Goal: Task Accomplishment & Management: Manage account settings

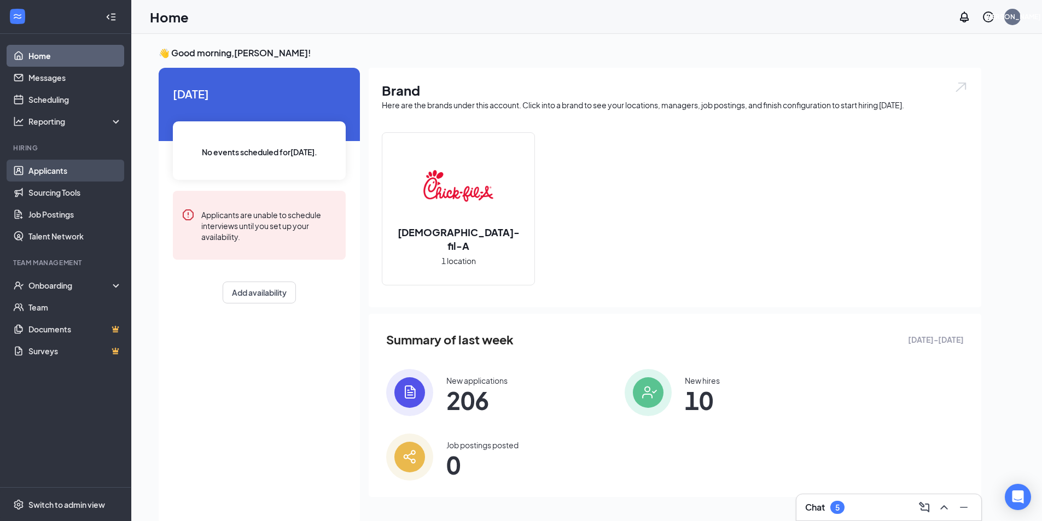
click at [70, 174] on link "Applicants" at bounding box center [75, 171] width 94 height 22
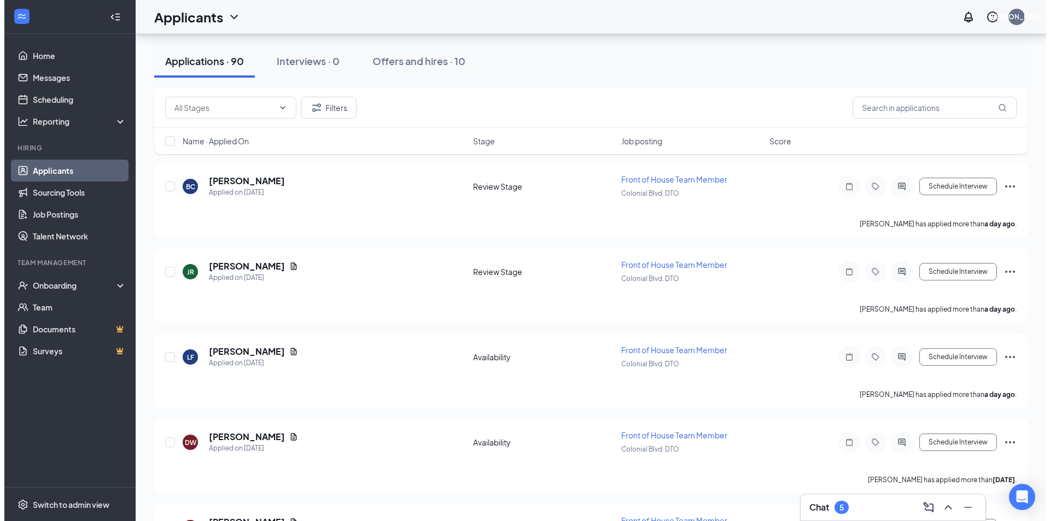
scroll to position [547, 0]
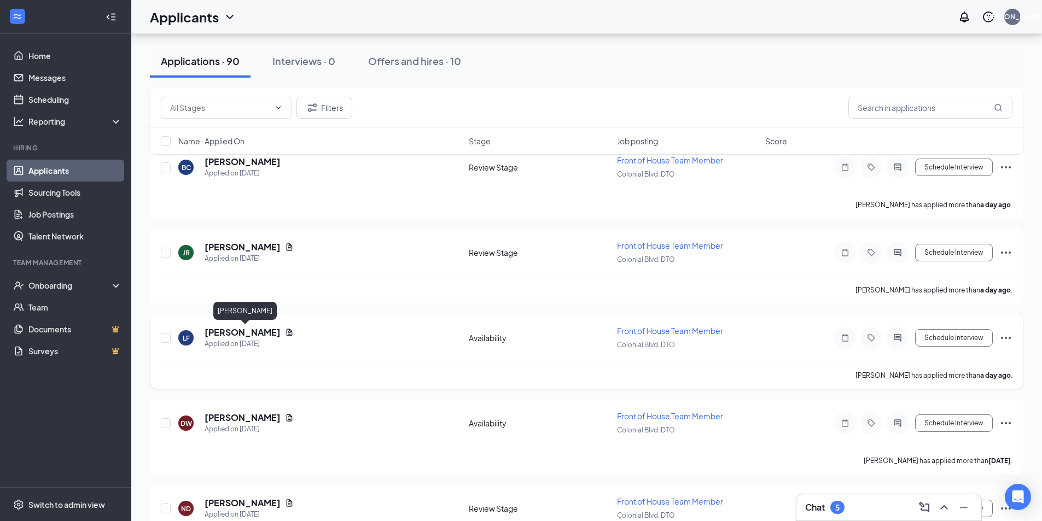
click at [261, 334] on h5 "[PERSON_NAME]" at bounding box center [243, 332] width 76 height 12
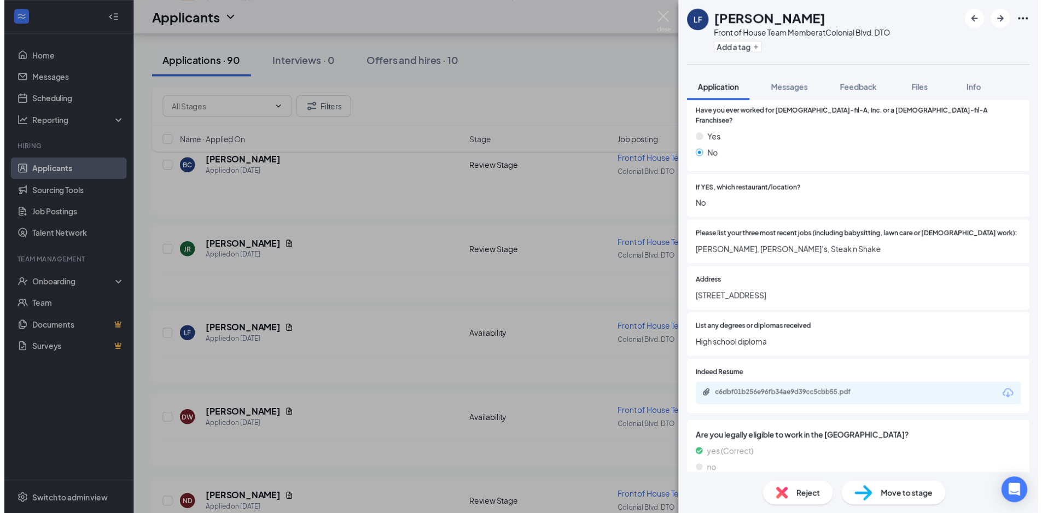
scroll to position [328, 0]
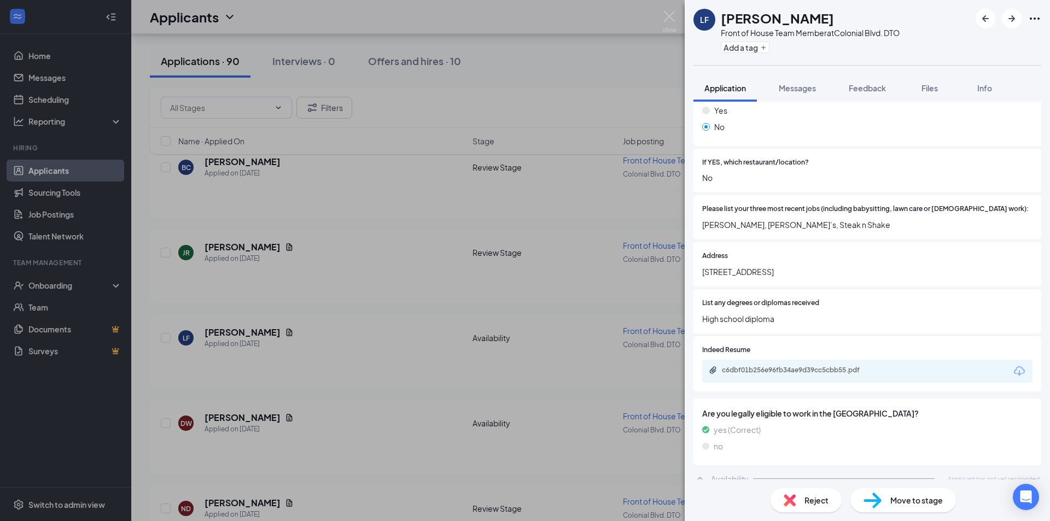
click at [314, 342] on div "LF [PERSON_NAME] Front of House Team Member at [GEOGRAPHIC_DATA]. DTO Add a tag…" at bounding box center [525, 260] width 1050 height 521
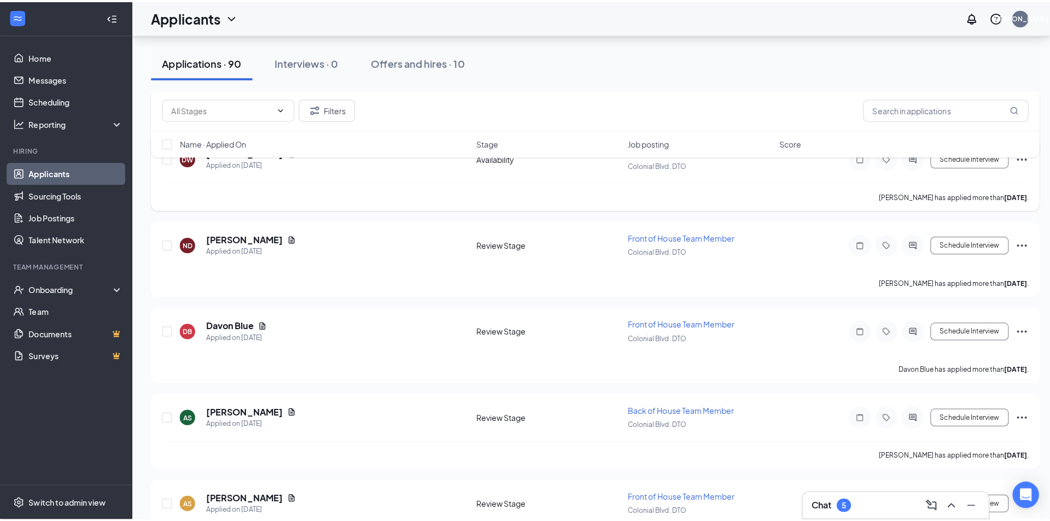
scroll to position [875, 0]
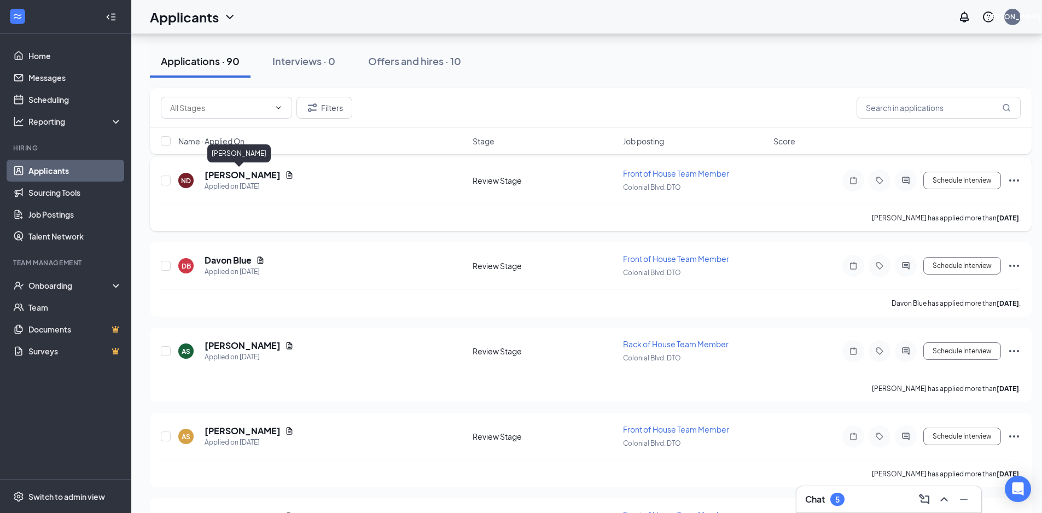
click at [216, 176] on h5 "[PERSON_NAME]" at bounding box center [243, 175] width 76 height 12
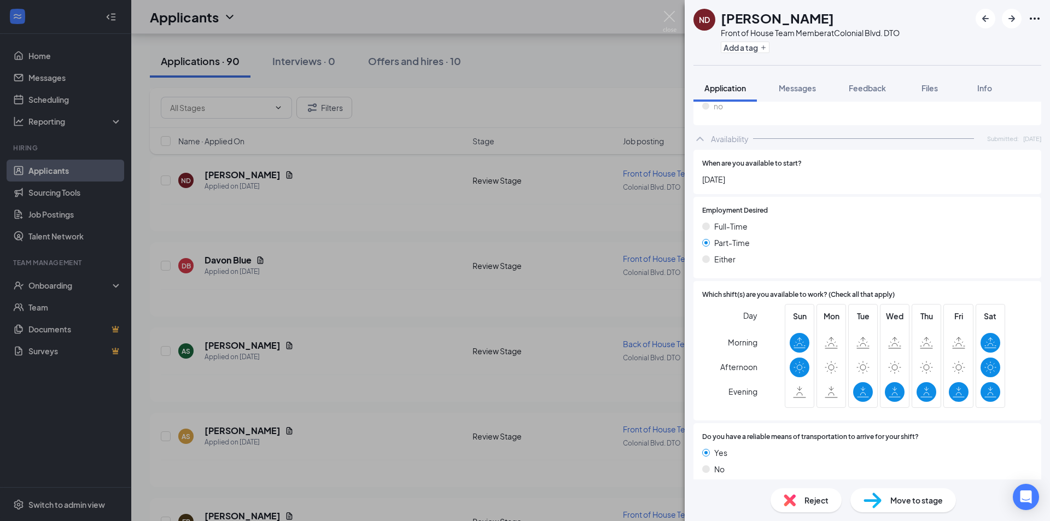
scroll to position [669, 0]
click at [792, 82] on button "Messages" at bounding box center [797, 87] width 59 height 27
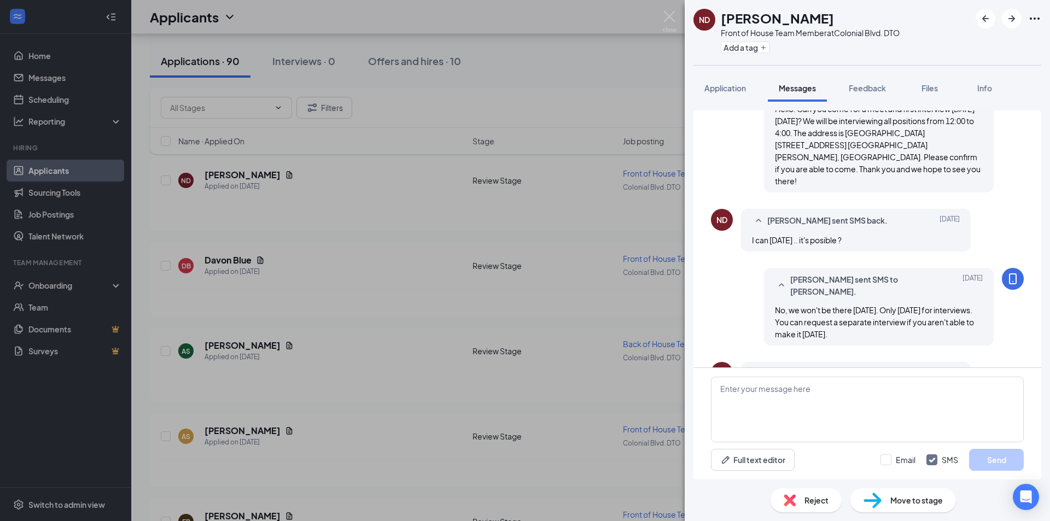
scroll to position [316, 0]
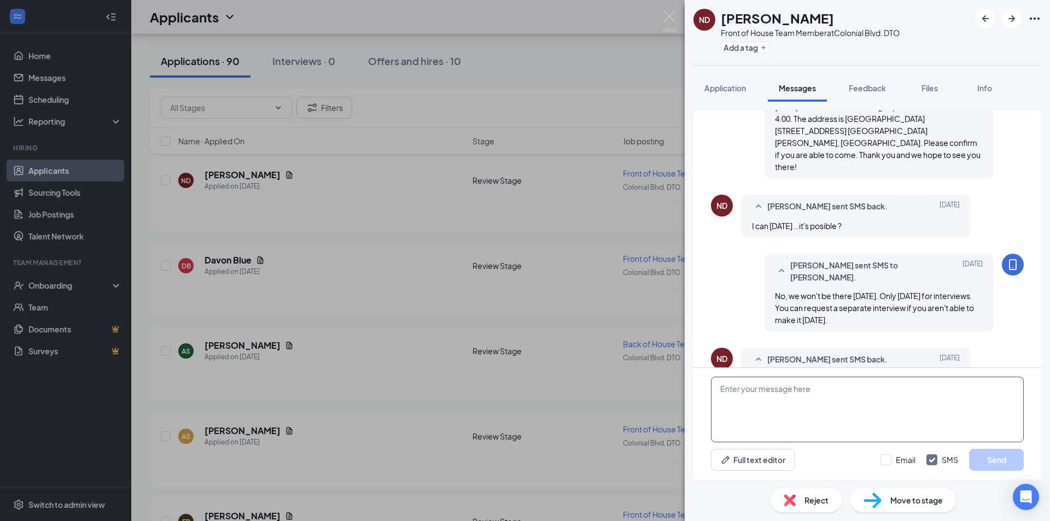
click at [732, 393] on textarea at bounding box center [867, 410] width 313 height 66
click at [878, 390] on textarea "Will have to reschedule . [PERSON_NAME] will leave tomaorrow at 4." at bounding box center [867, 410] width 313 height 66
click at [929, 390] on textarea "Will have to reschedule . [PERSON_NAME] will leave [DATE] at 4." at bounding box center [867, 410] width 313 height 66
type textarea "Will have to reschedule . [PERSON_NAME] will leave [DATE] at 4."
click at [1011, 456] on button "Send" at bounding box center [996, 460] width 55 height 22
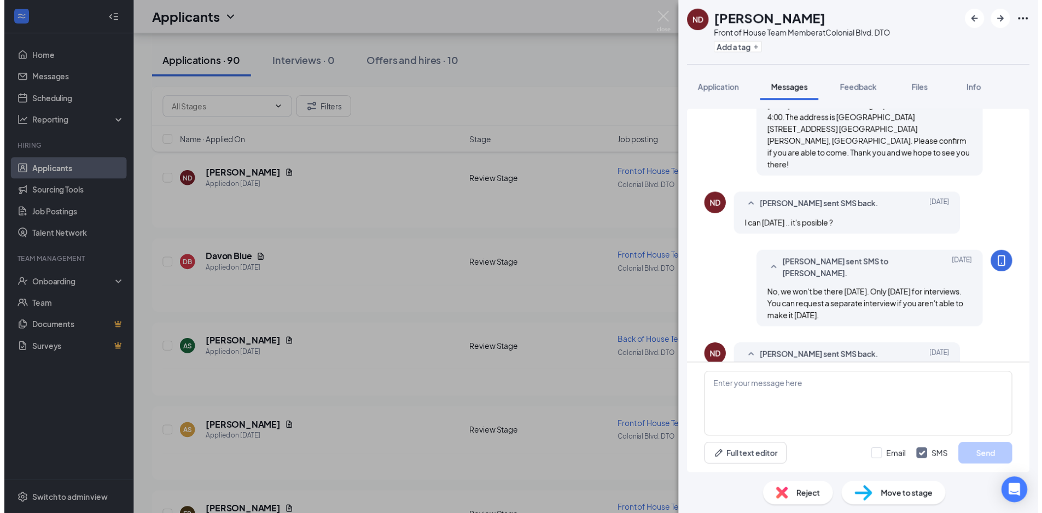
scroll to position [375, 0]
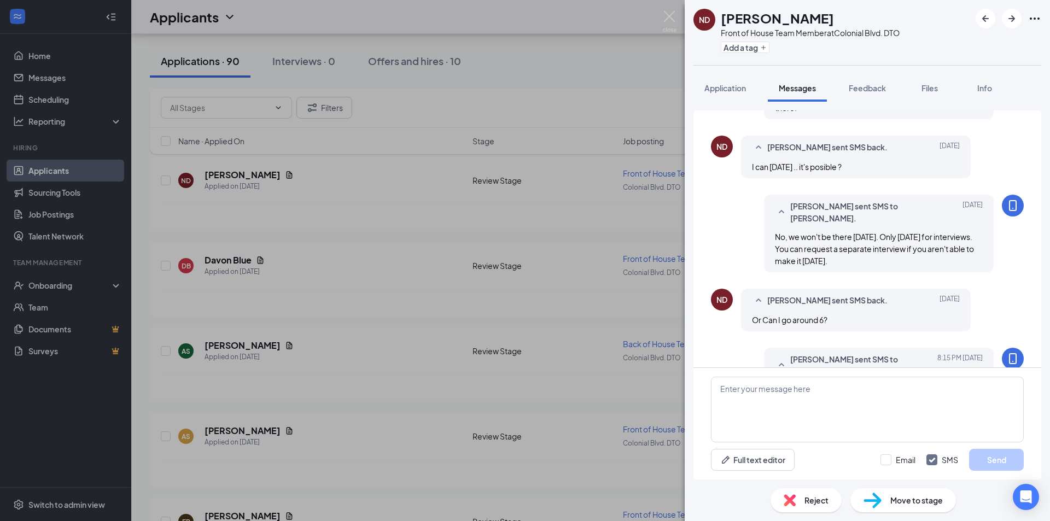
click at [396, 250] on div "ND [PERSON_NAME] Front of House Team Member at [GEOGRAPHIC_DATA]. DTO Add a tag…" at bounding box center [525, 260] width 1050 height 521
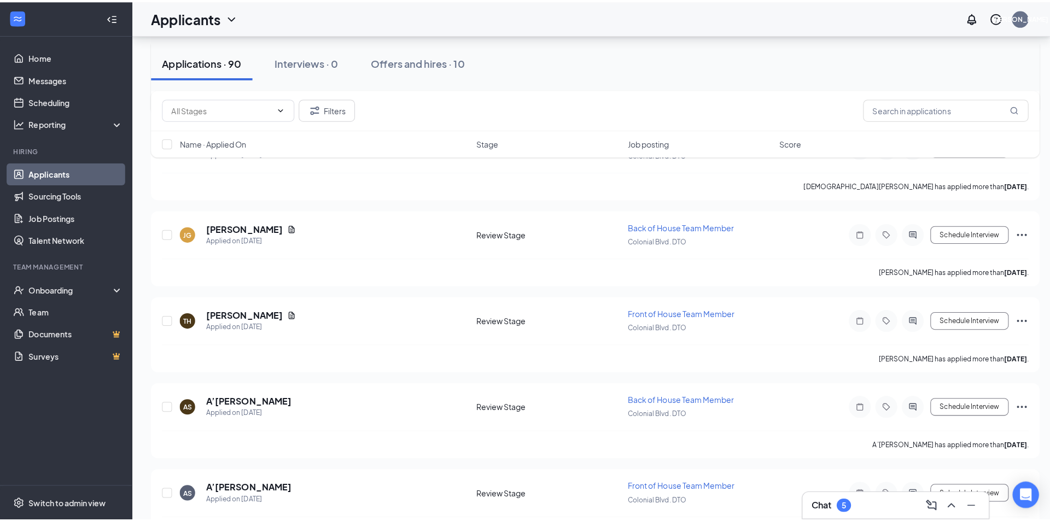
scroll to position [1531, 0]
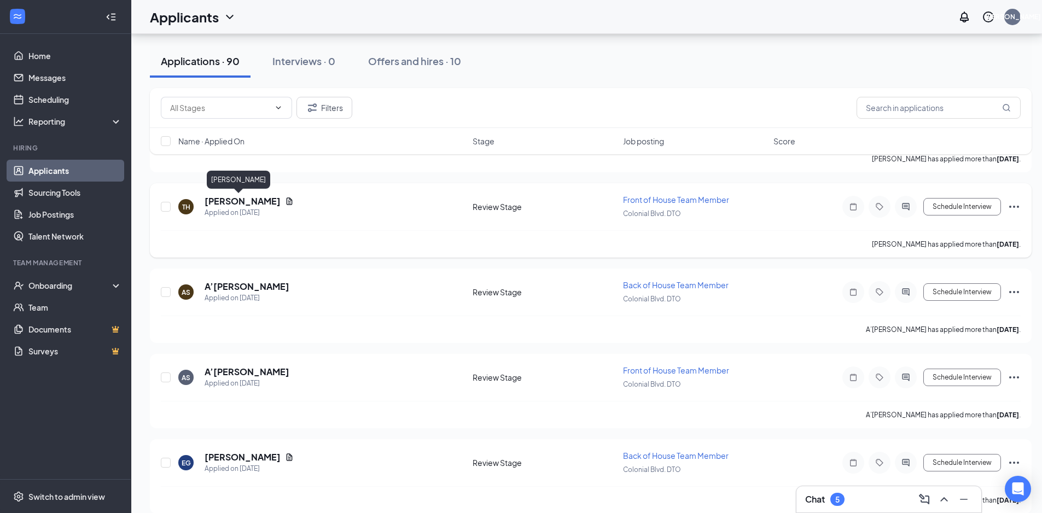
click at [232, 205] on h5 "[PERSON_NAME]" at bounding box center [243, 201] width 76 height 12
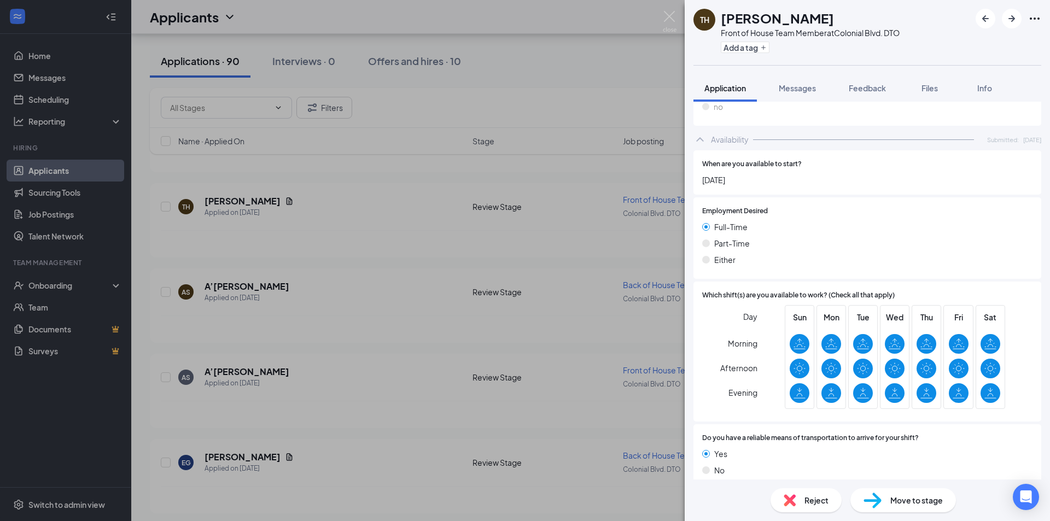
scroll to position [575, 0]
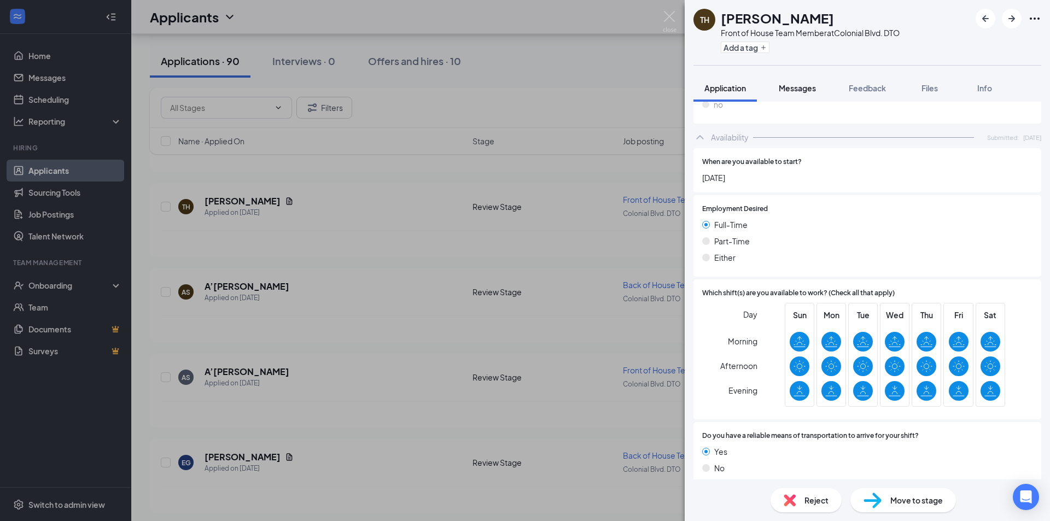
click at [794, 84] on span "Messages" at bounding box center [797, 88] width 37 height 10
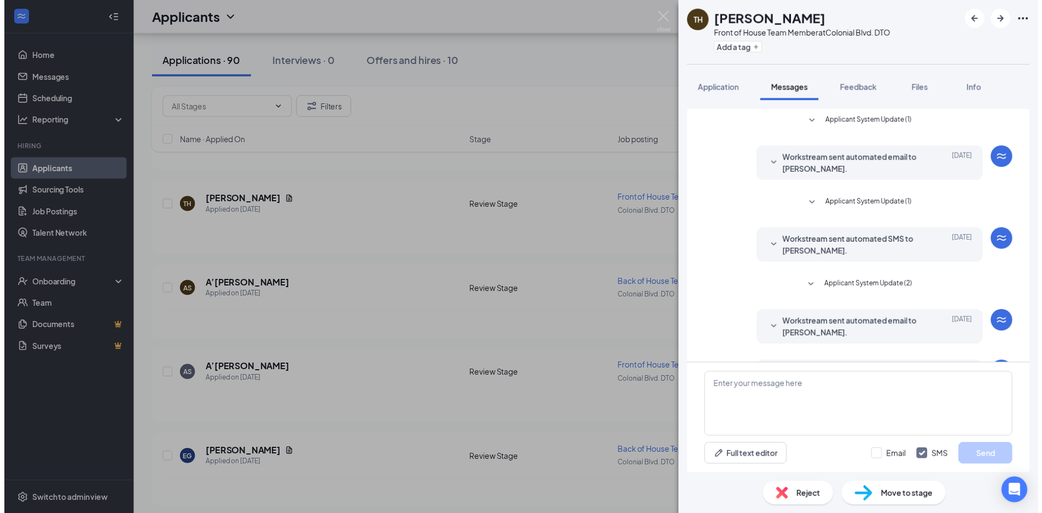
scroll to position [163, 0]
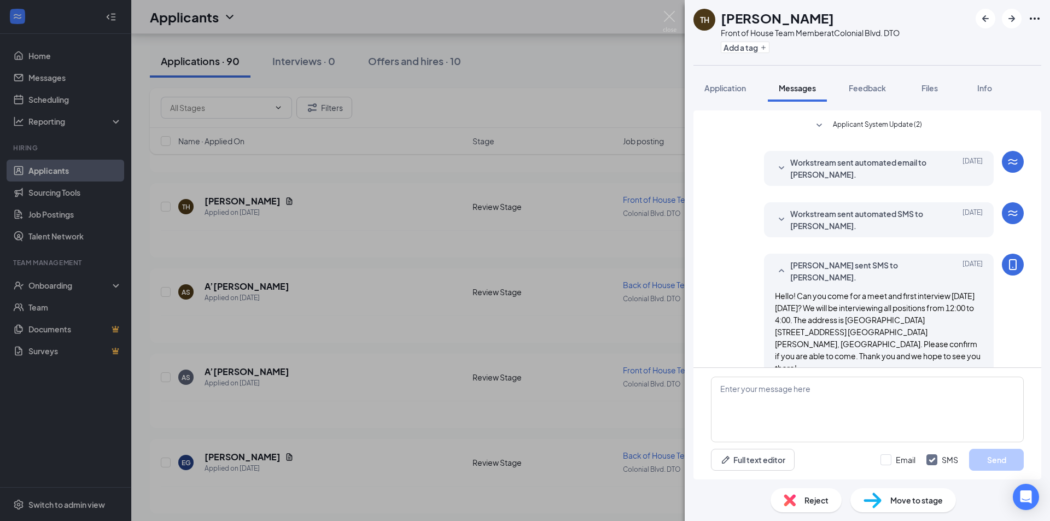
click at [423, 294] on div "TH [PERSON_NAME] Front of House Team Member at [GEOGRAPHIC_DATA]. DTO Add a tag…" at bounding box center [525, 260] width 1050 height 521
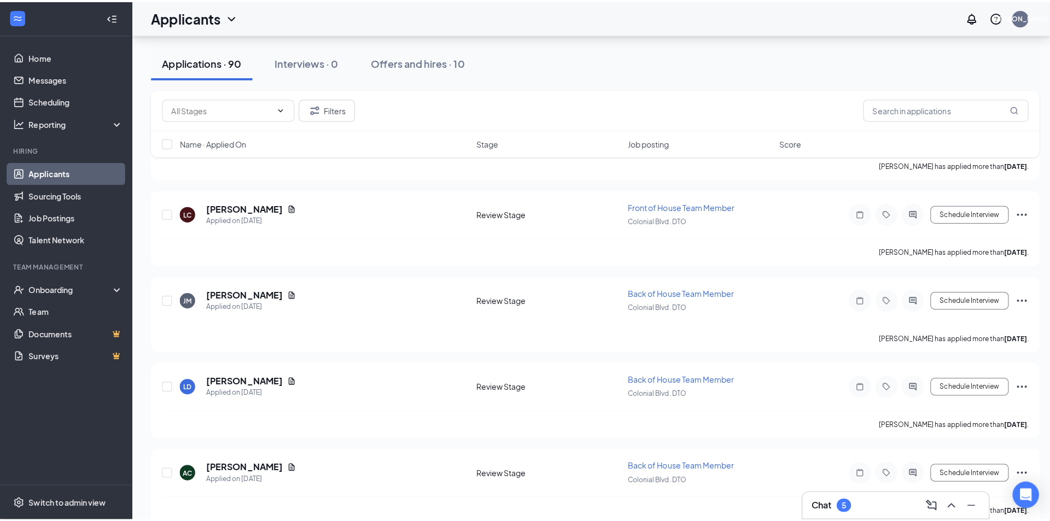
scroll to position [5085, 0]
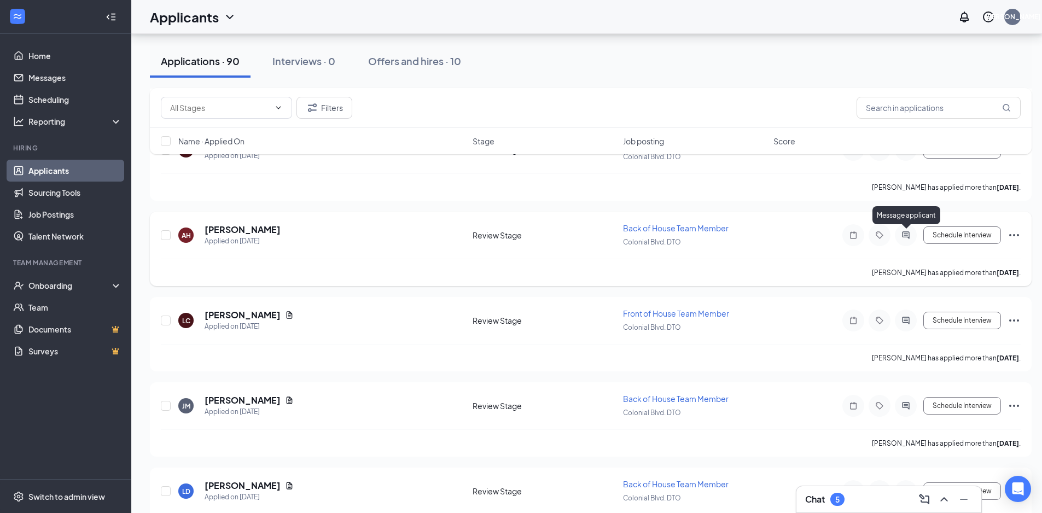
click at [908, 232] on icon "ActiveChat" at bounding box center [905, 234] width 7 height 7
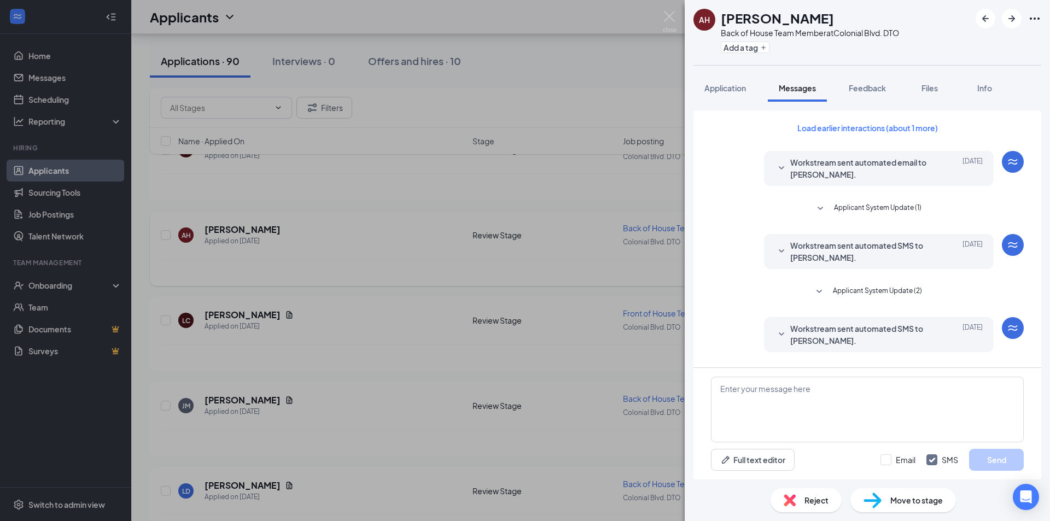
scroll to position [284, 0]
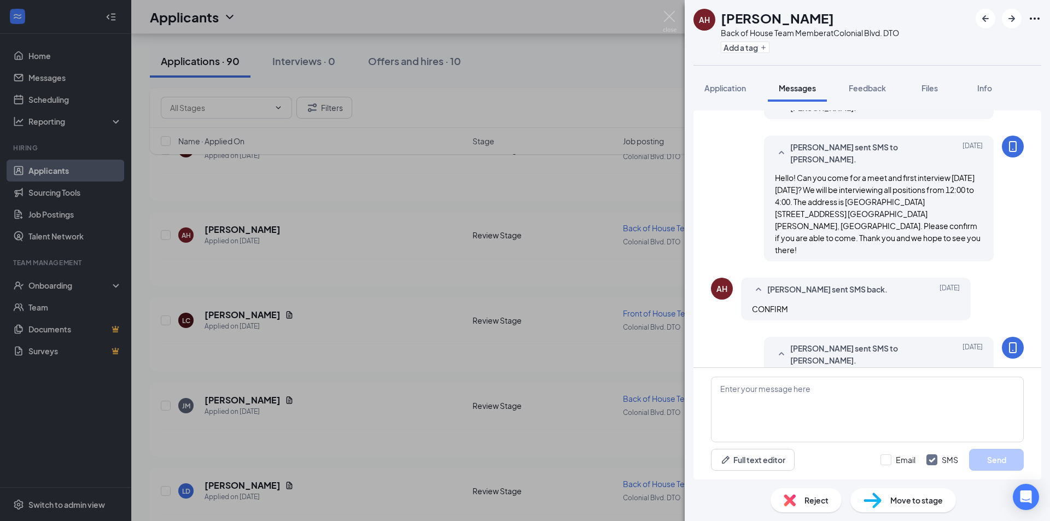
click at [1037, 17] on icon "Ellipses" at bounding box center [1034, 18] width 13 height 13
click at [969, 44] on link "View full application" at bounding box center [975, 43] width 118 height 11
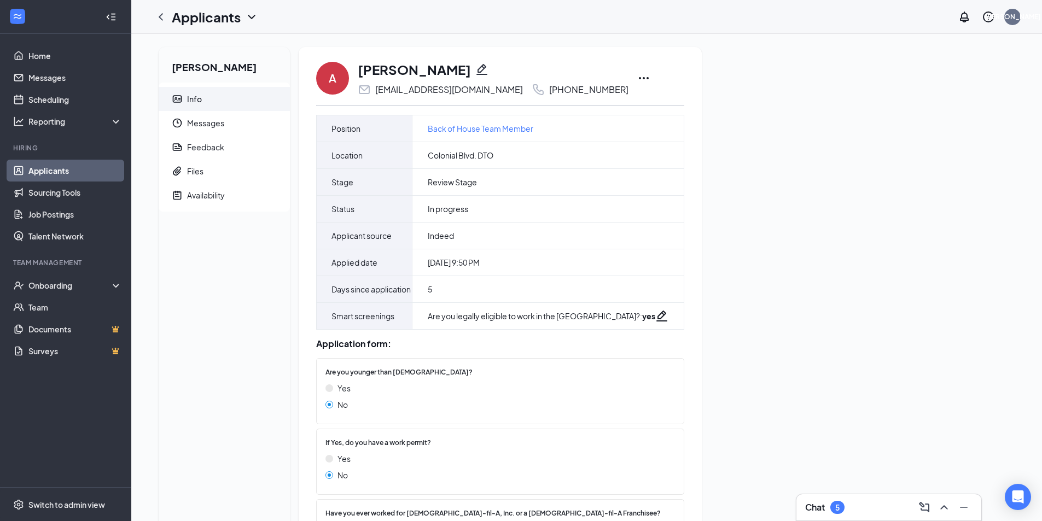
click at [637, 79] on icon "Ellipses" at bounding box center [643, 78] width 13 height 13
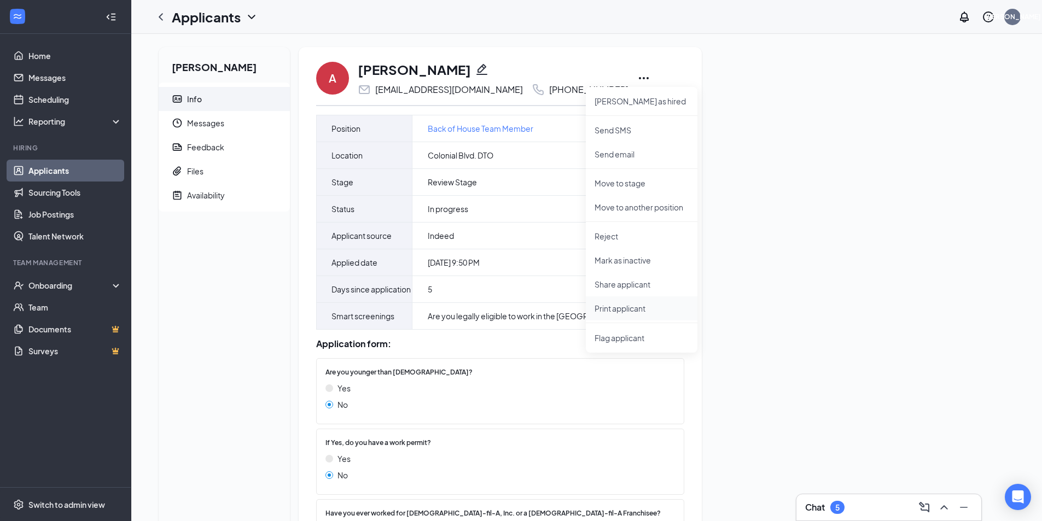
click at [609, 307] on p "Print applicant" at bounding box center [641, 308] width 94 height 11
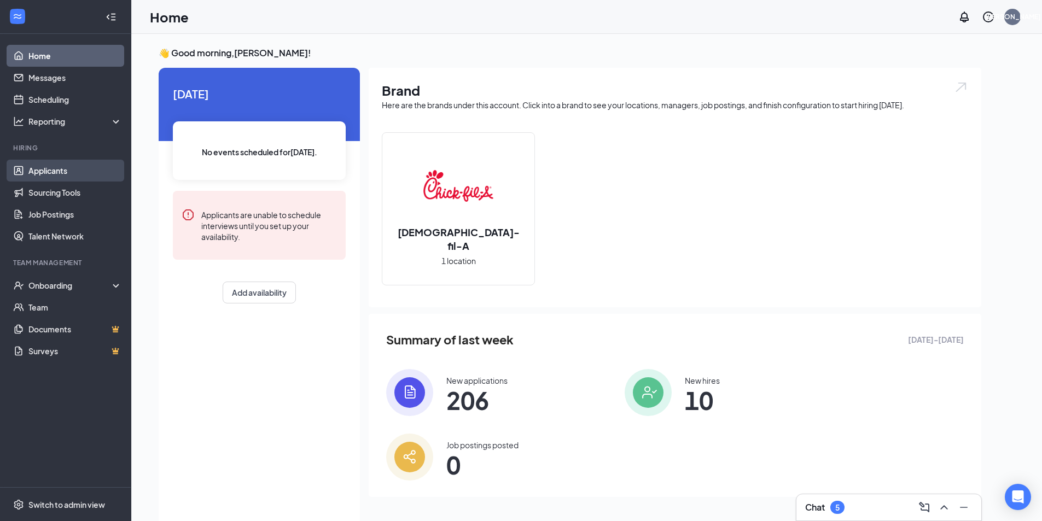
click at [60, 173] on link "Applicants" at bounding box center [75, 171] width 94 height 22
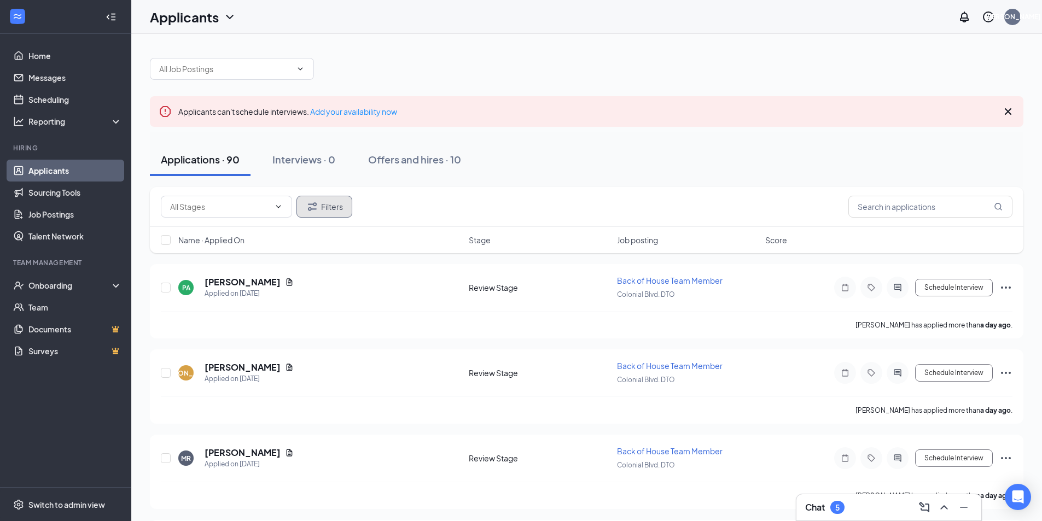
click at [343, 207] on button "Filters" at bounding box center [324, 207] width 56 height 22
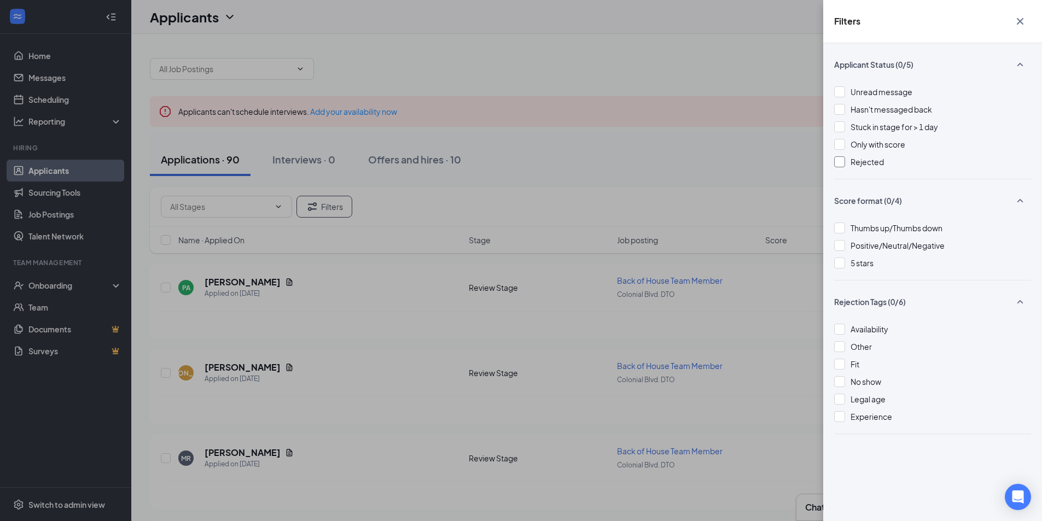
click at [842, 162] on div at bounding box center [839, 161] width 11 height 11
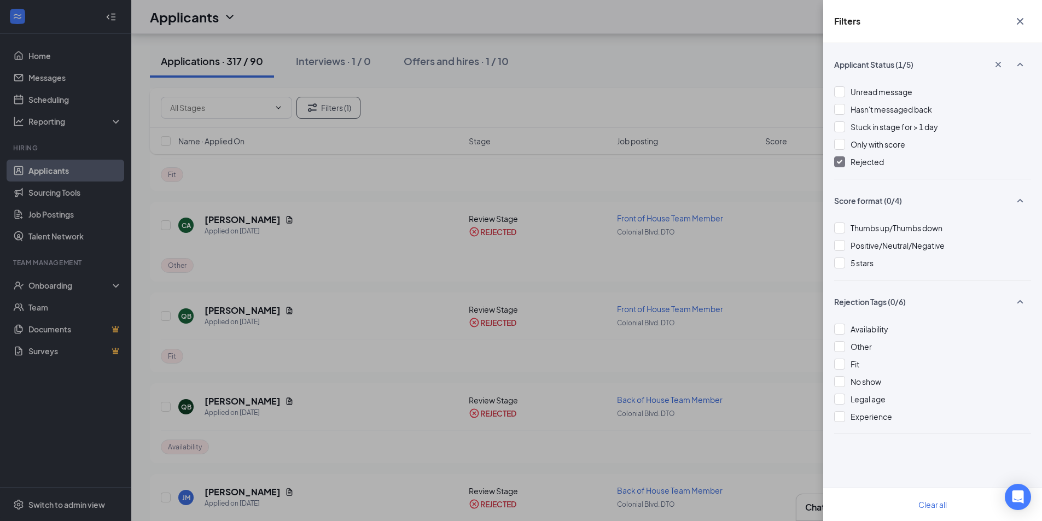
scroll to position [10007, 0]
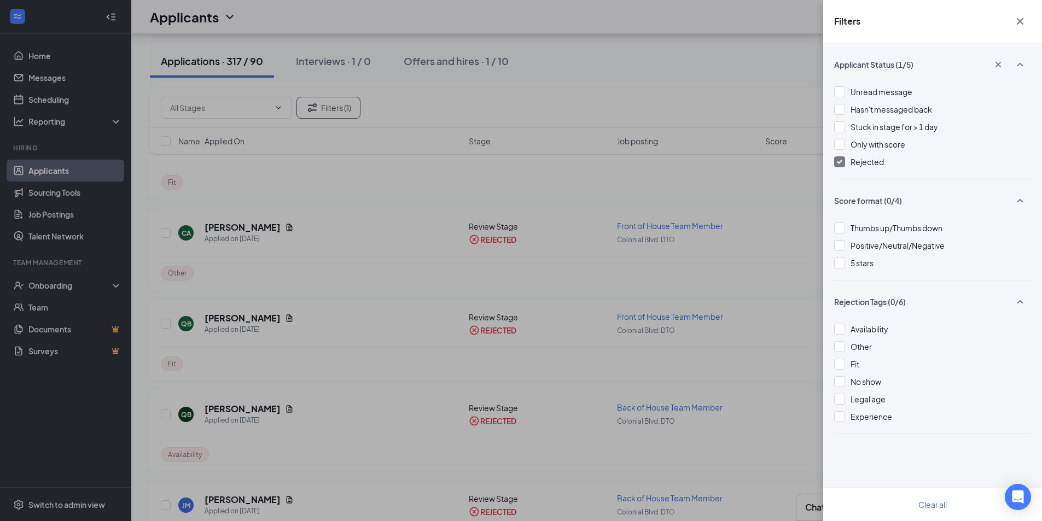
click at [404, 95] on div "Filters Applicant Status (1/5) Unread message Hasn't messaged back Stuck in sta…" at bounding box center [521, 260] width 1042 height 521
click at [389, 160] on div "Filters Applicant Status (1/5) Unread message Hasn't messaged back Stuck in sta…" at bounding box center [521, 260] width 1042 height 521
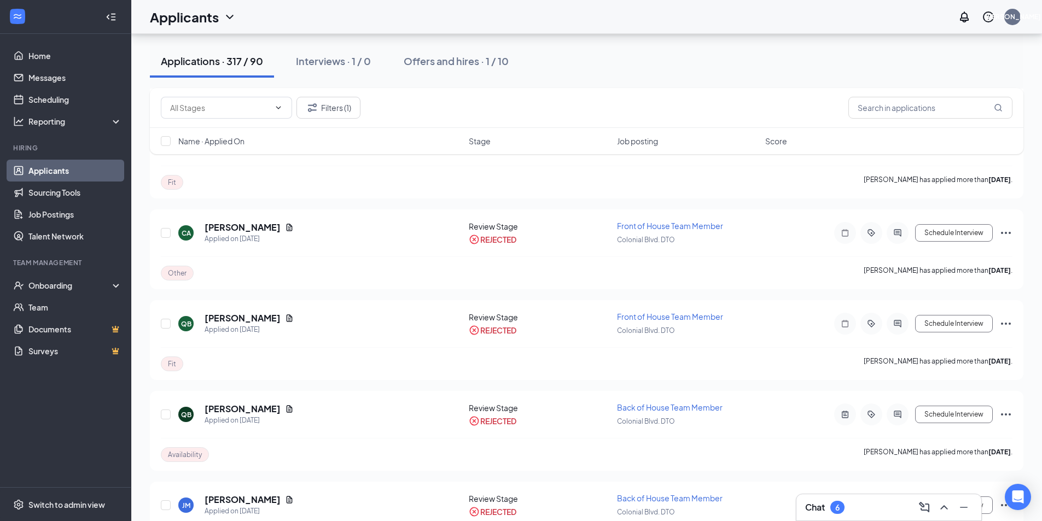
click at [75, 172] on link "Applicants" at bounding box center [75, 171] width 94 height 22
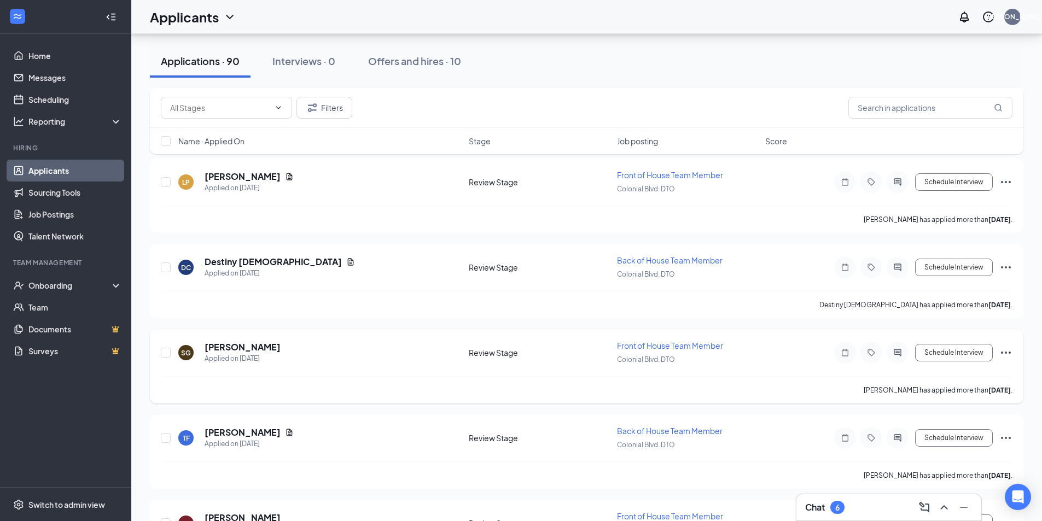
scroll to position [2734, 0]
